Goal: Complete application form

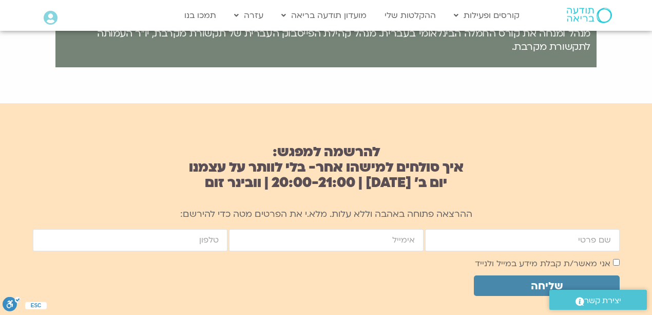
scroll to position [616, 0]
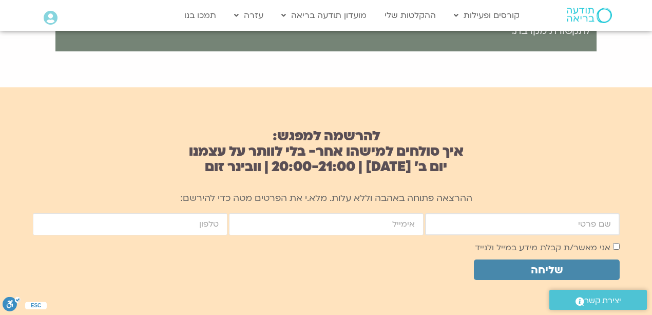
click at [439, 227] on input "firstname" at bounding box center [522, 224] width 195 height 22
type input "[PERSON_NAME]"
type input "[EMAIL_ADDRESS][DOMAIN_NAME]"
type input "0526883311"
click at [555, 274] on span "שליחה" at bounding box center [547, 270] width 32 height 12
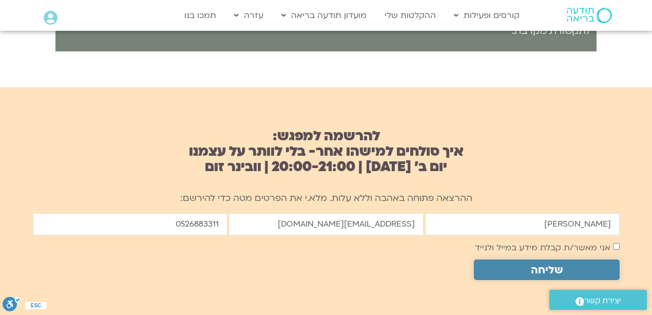
click at [538, 265] on span "שליחה" at bounding box center [547, 270] width 32 height 12
click at [541, 267] on span "שליחה" at bounding box center [547, 270] width 32 height 12
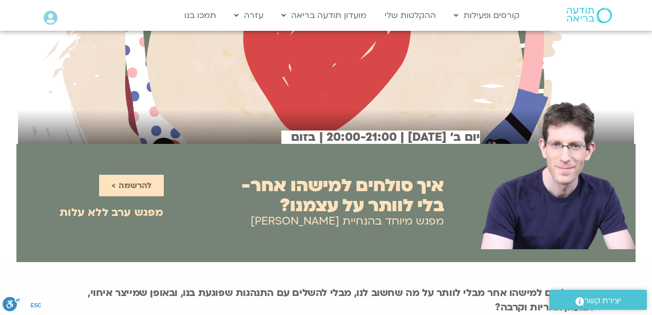
scroll to position [51, 0]
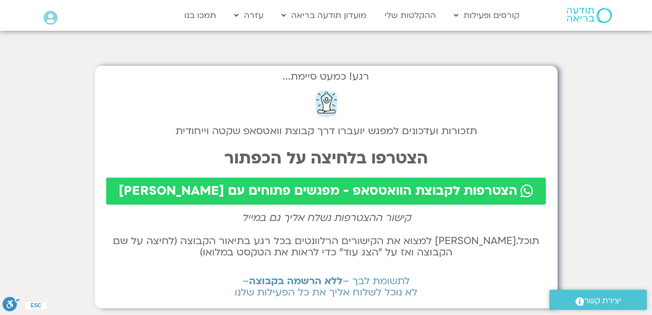
click at [341, 195] on span "הצטרפות לקבוצת הוואטסאפ - מפגשים פתוחים עם שאנייה וערן" at bounding box center [318, 191] width 399 height 14
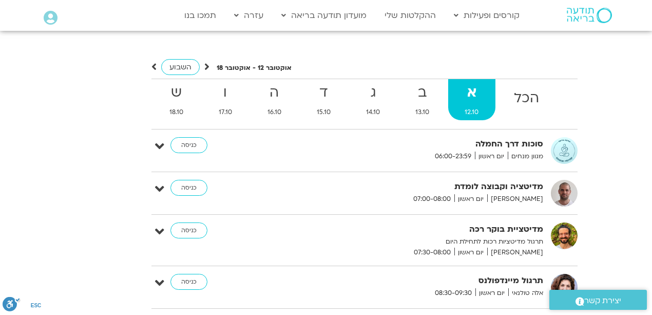
scroll to position [2887, 0]
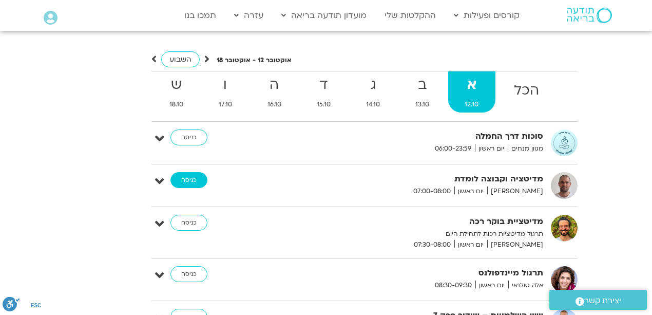
click at [191, 172] on link "כניסה" at bounding box center [189, 180] width 37 height 16
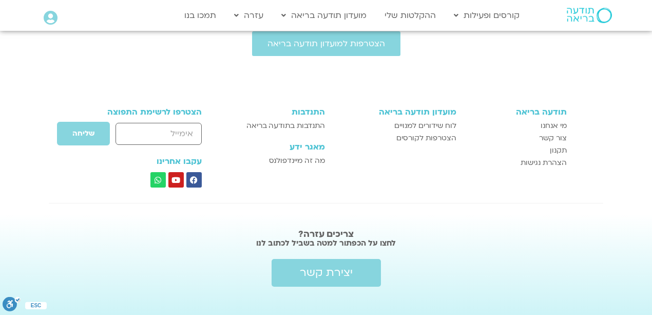
scroll to position [511, 0]
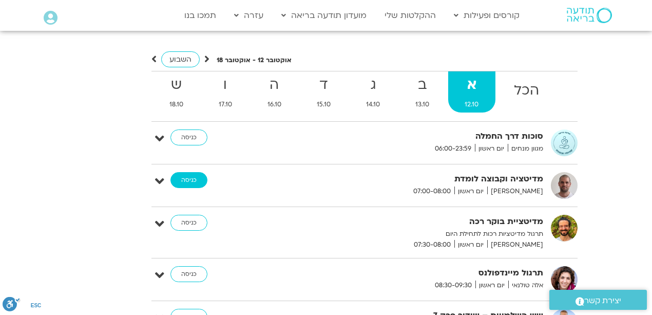
click at [188, 172] on link "כניסה" at bounding box center [189, 180] width 37 height 16
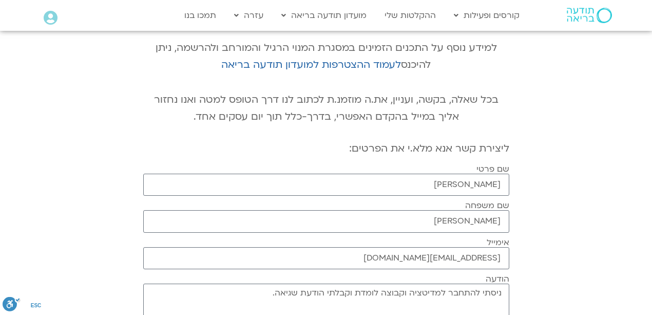
scroll to position [239, 0]
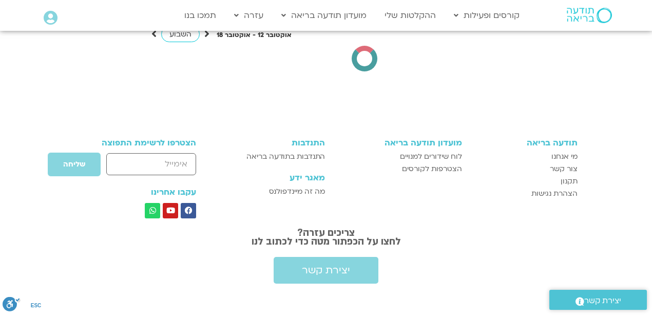
scroll to position [2913, 0]
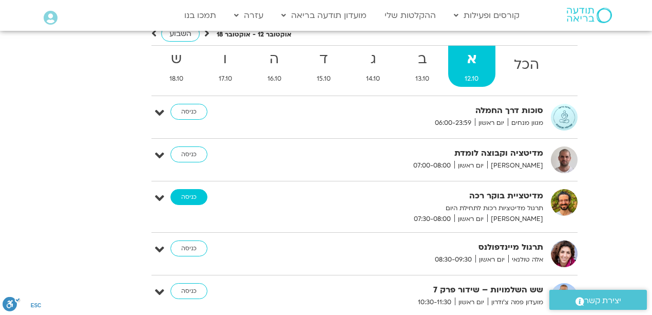
click at [189, 189] on link "כניסה" at bounding box center [189, 197] width 37 height 16
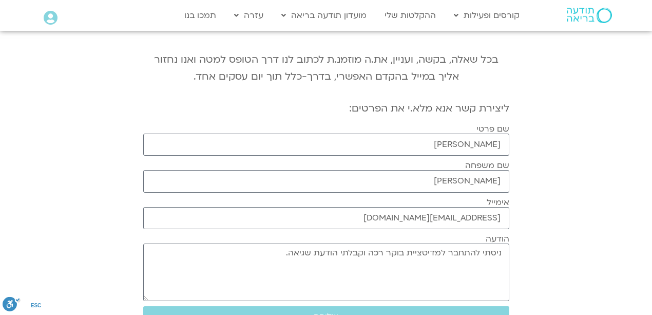
scroll to position [239, 0]
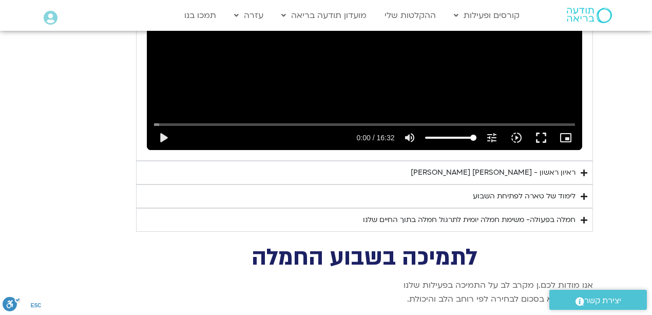
scroll to position [2433, 0]
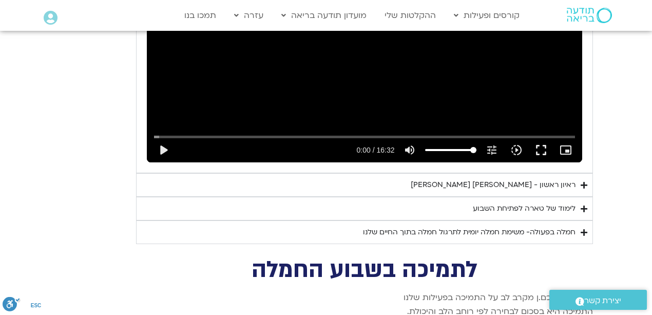
click at [514, 202] on div "לימוד של טארה לפתיחת השבוע" at bounding box center [524, 208] width 103 height 12
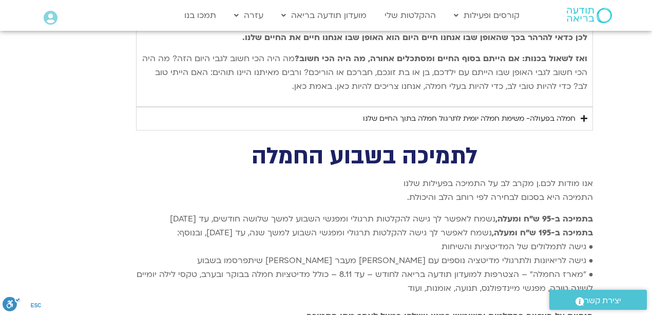
scroll to position [2878, 0]
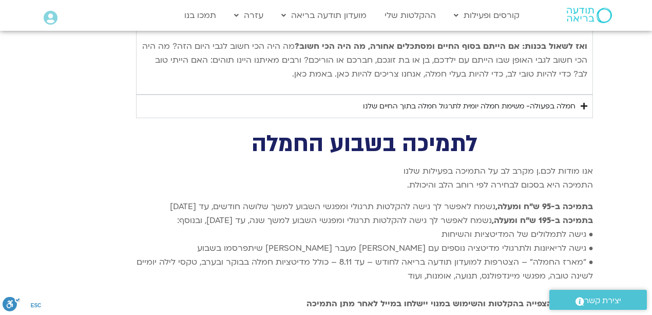
click at [492, 100] on div "חמלה בפעולה- משימת חמלה יומית לתרגול חמלה בתוך החיים שלנו" at bounding box center [469, 106] width 213 height 12
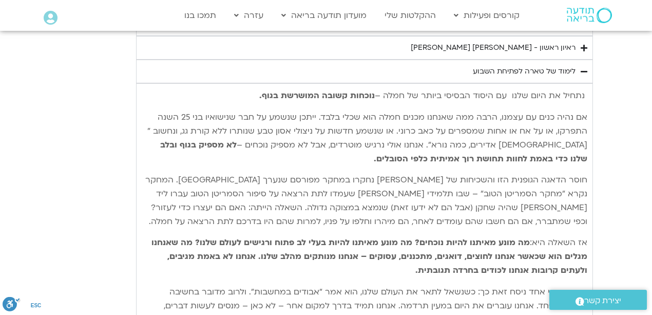
scroll to position [2536, 0]
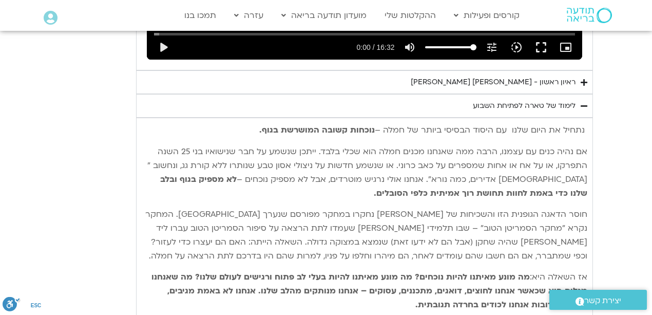
click at [528, 100] on div "לימוד של טארה לפתיחת השבוע" at bounding box center [524, 106] width 103 height 12
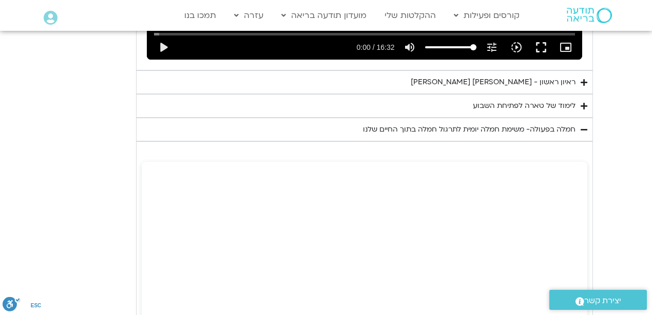
click at [524, 123] on div "חמלה בפעולה- משימת חמלה יומית לתרגול חמלה בתוך החיים שלנו" at bounding box center [469, 129] width 213 height 12
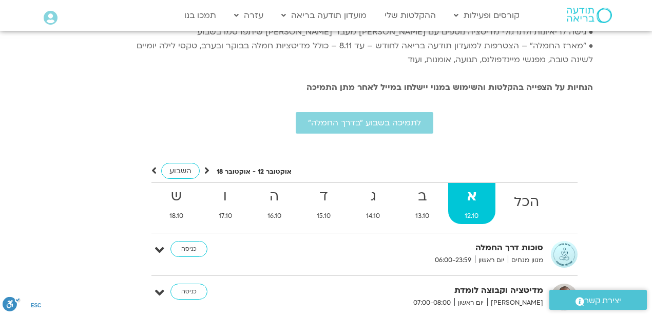
scroll to position [2810, 0]
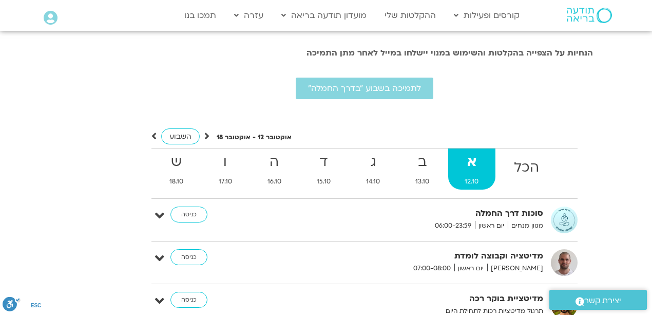
click at [469, 151] on strong "א" at bounding box center [471, 162] width 47 height 23
click at [190, 207] on link "כניסה" at bounding box center [189, 215] width 37 height 16
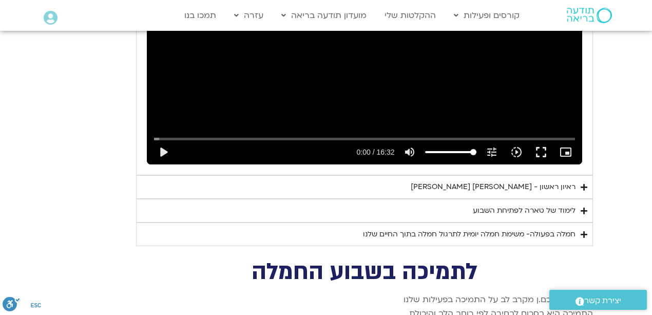
scroll to position [2433, 0]
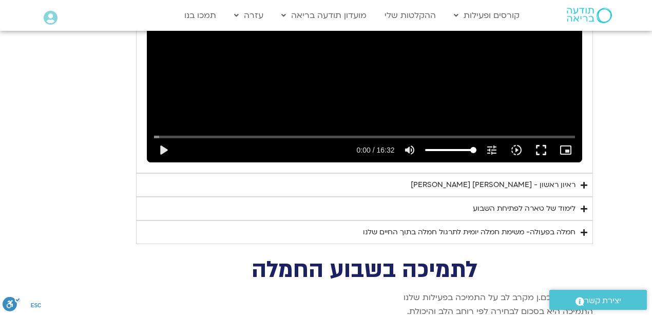
click at [518, 179] on div "ראיון ראשון - טארה בראך וכריסטין נף" at bounding box center [493, 185] width 165 height 12
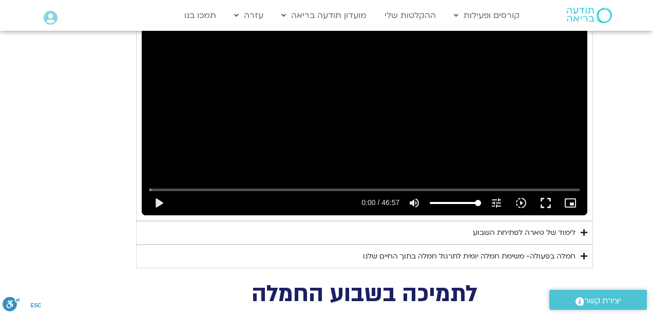
scroll to position [2673, 0]
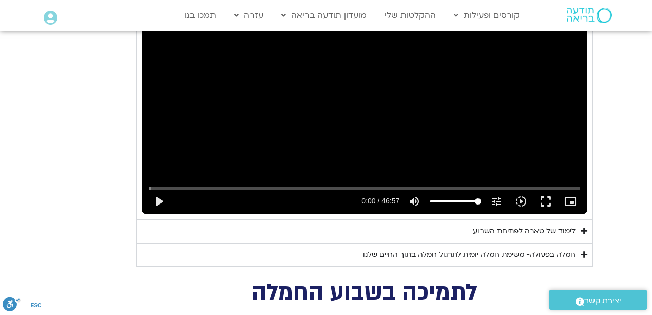
click at [527, 225] on div "לימוד של טארה לפתיחת השבוע" at bounding box center [524, 231] width 103 height 12
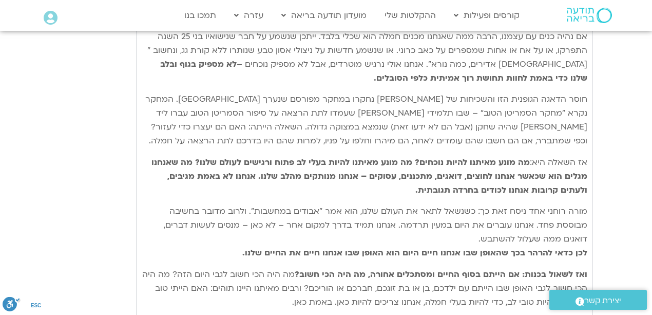
scroll to position [2947, 0]
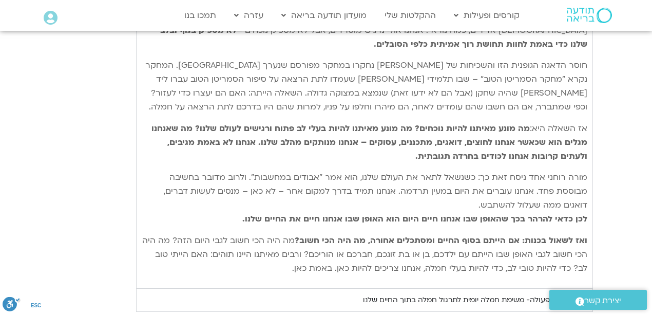
click at [496, 294] on div "חמלה בפעולה- משימת חמלה יומית לתרגול חמלה בתוך החיים שלנו" at bounding box center [469, 300] width 213 height 12
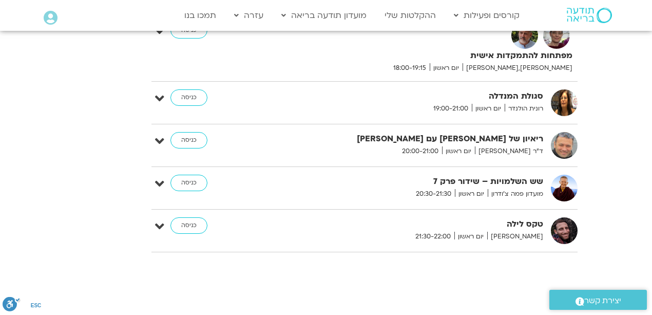
scroll to position [4777, 0]
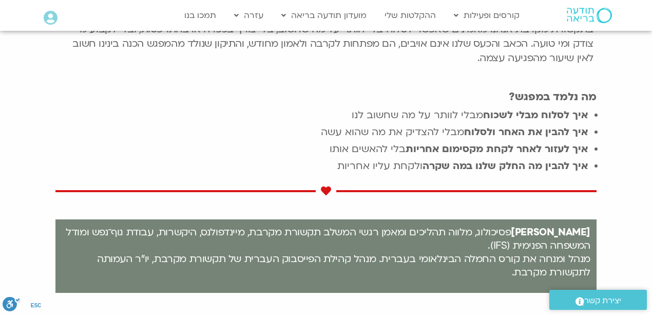
scroll to position [374, 0]
